Goal: Transaction & Acquisition: Book appointment/travel/reservation

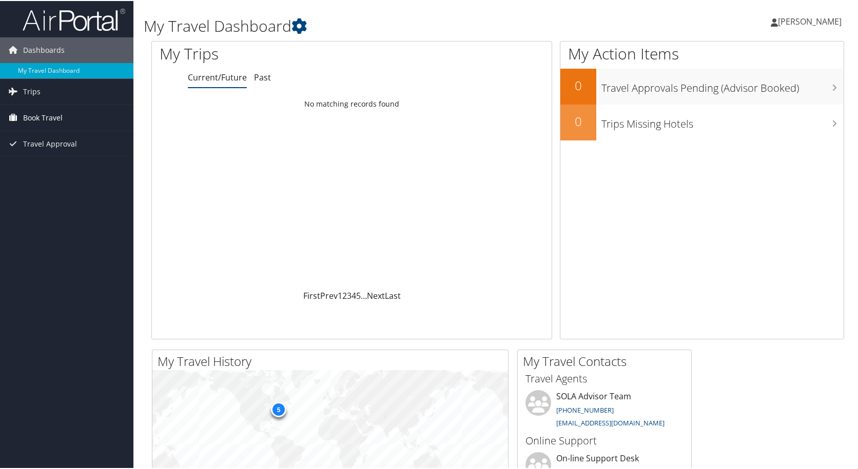
click at [47, 119] on span "Book Travel" at bounding box center [43, 117] width 40 height 26
click at [53, 151] on link "Book/Manage Online Trips" at bounding box center [66, 152] width 133 height 15
